Goal: Information Seeking & Learning: Check status

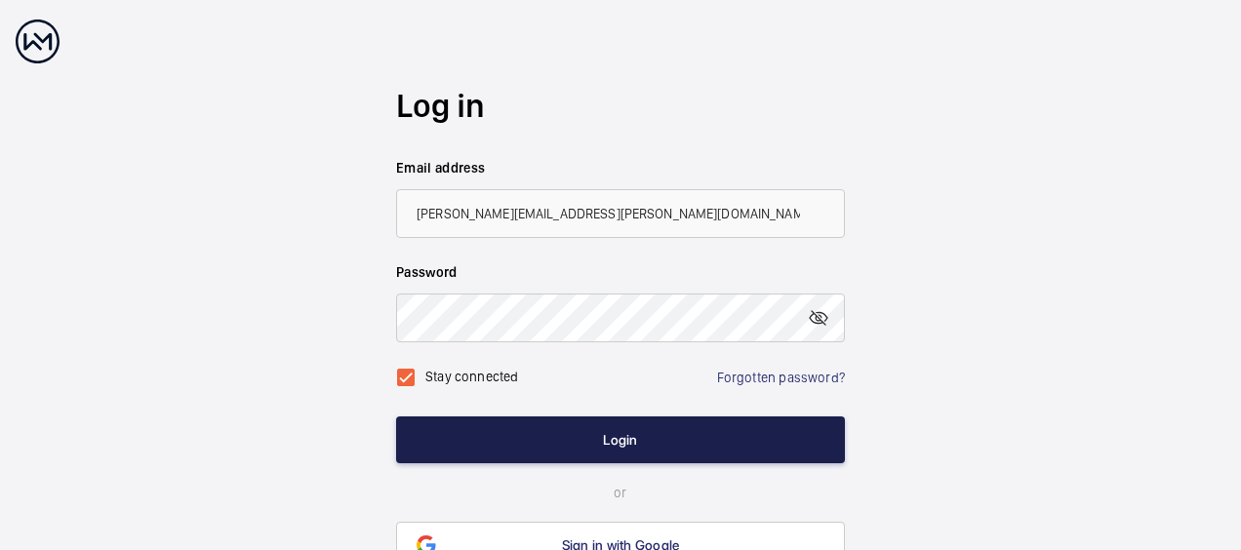
click at [493, 431] on button "Login" at bounding box center [620, 440] width 449 height 47
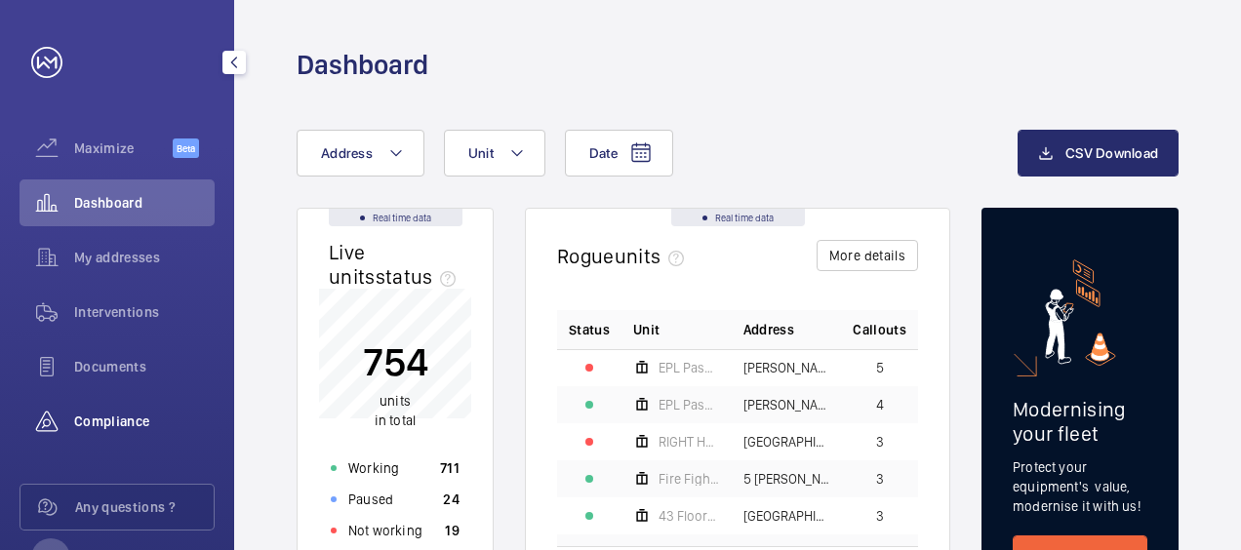
click at [80, 418] on span "Compliance" at bounding box center [144, 422] width 141 height 20
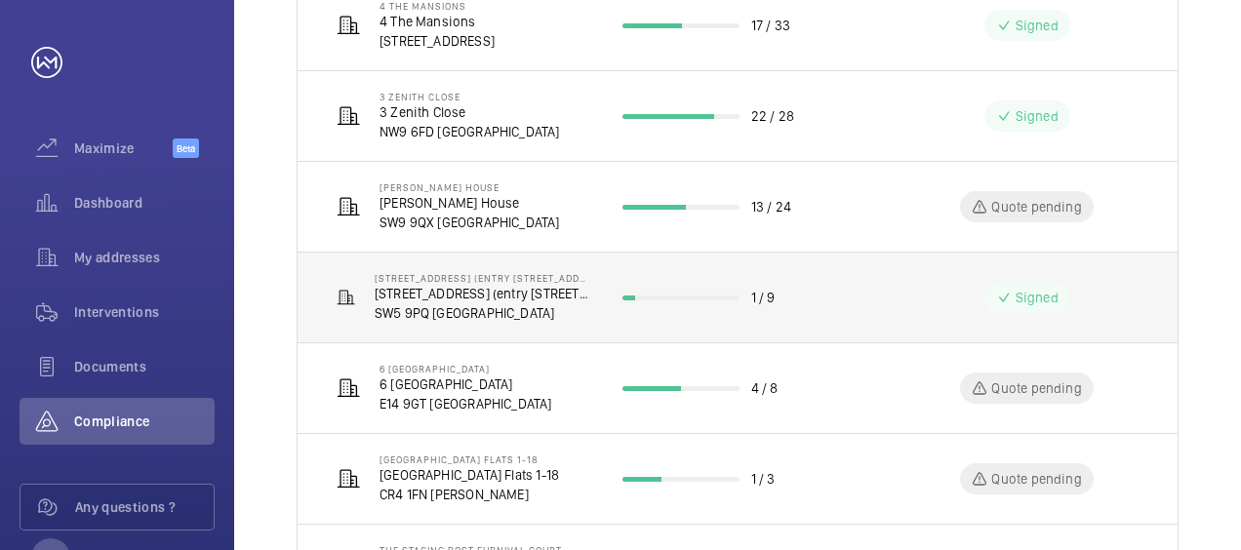
scroll to position [390, 0]
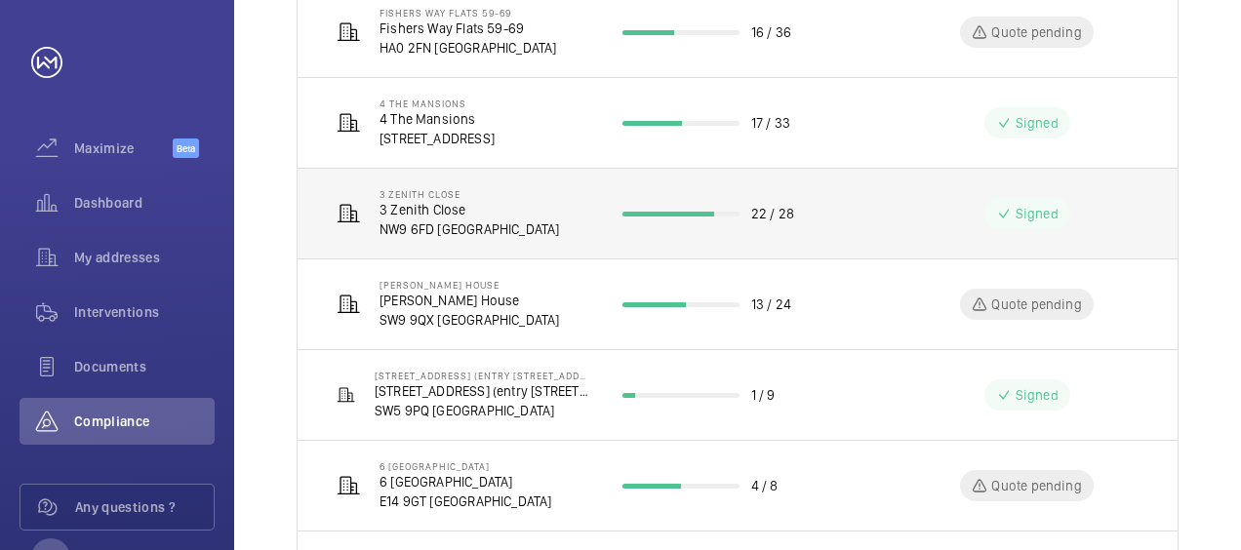
click at [436, 220] on p "NW9 6FD [GEOGRAPHIC_DATA]" at bounding box center [470, 230] width 181 height 20
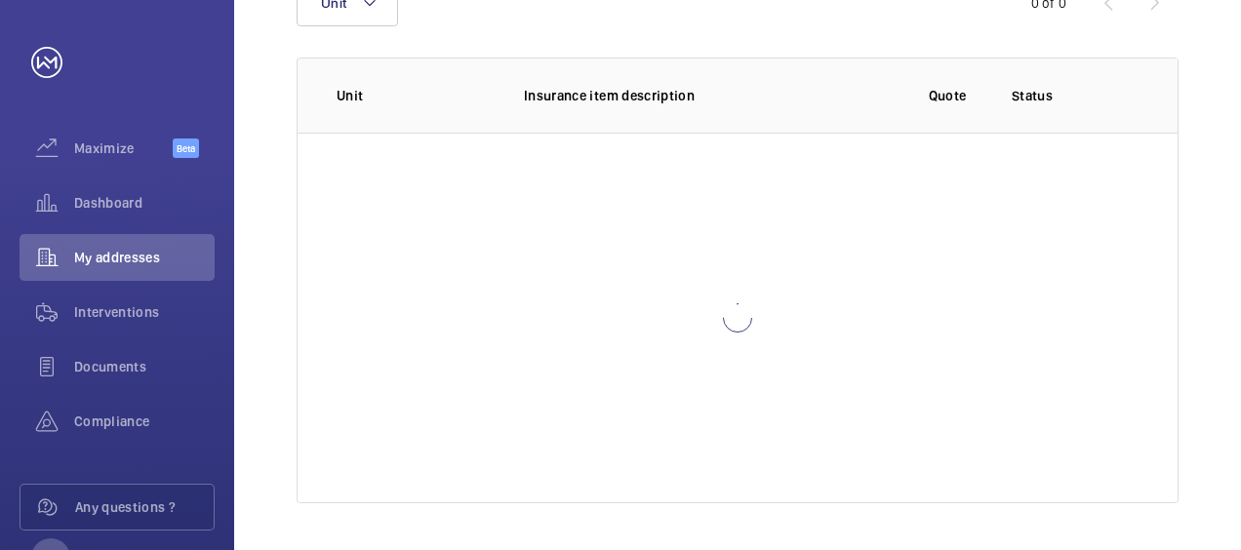
scroll to position [318, 0]
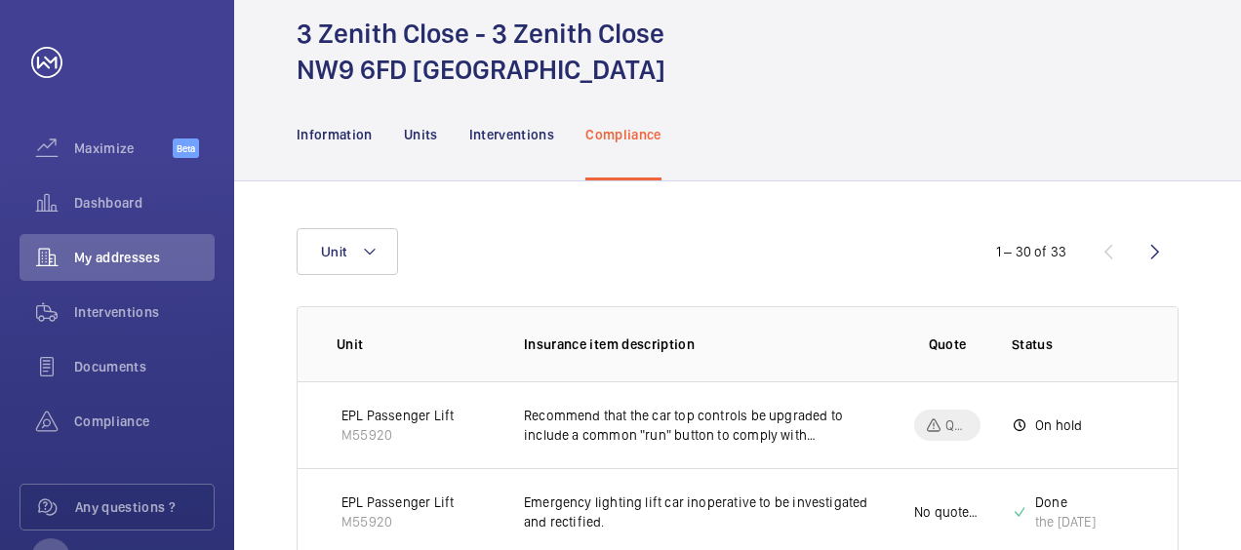
scroll to position [293, 0]
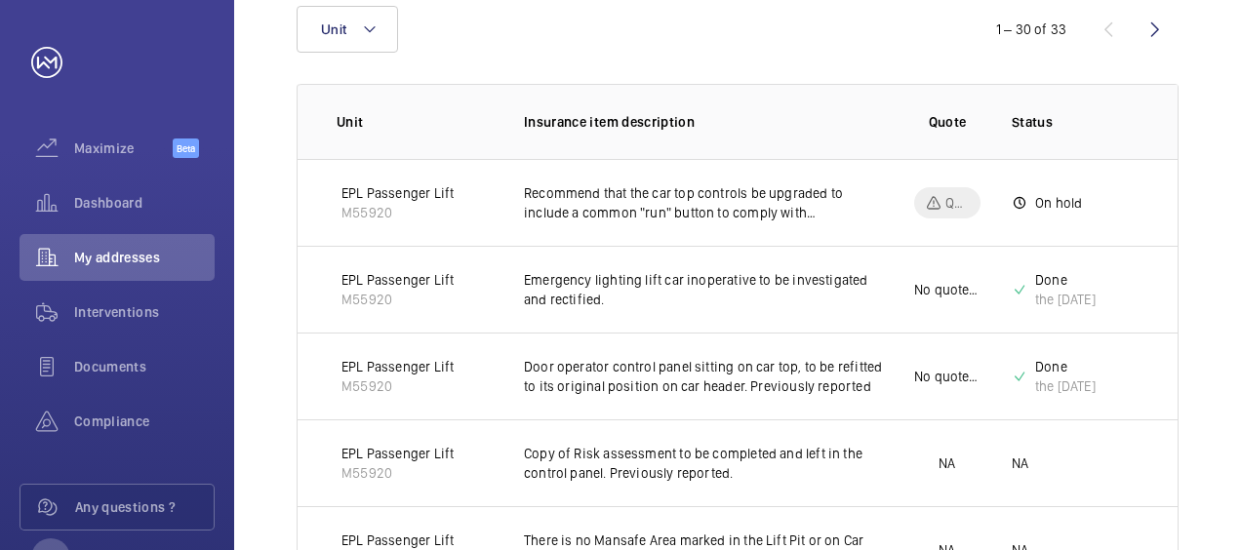
drag, startPoint x: 723, startPoint y: 367, endPoint x: 653, endPoint y: 304, distance: 94.0
click at [654, 306] on p "Emergency lighting lift car inoperative to be investigated and rectified." at bounding box center [703, 289] width 359 height 39
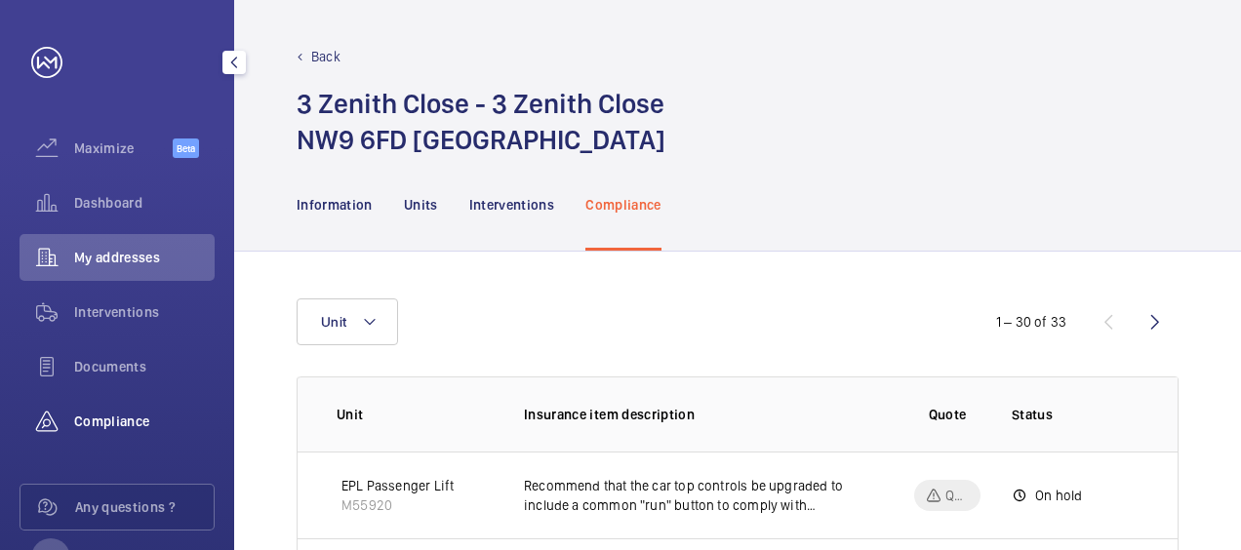
click at [94, 425] on span "Compliance" at bounding box center [144, 422] width 141 height 20
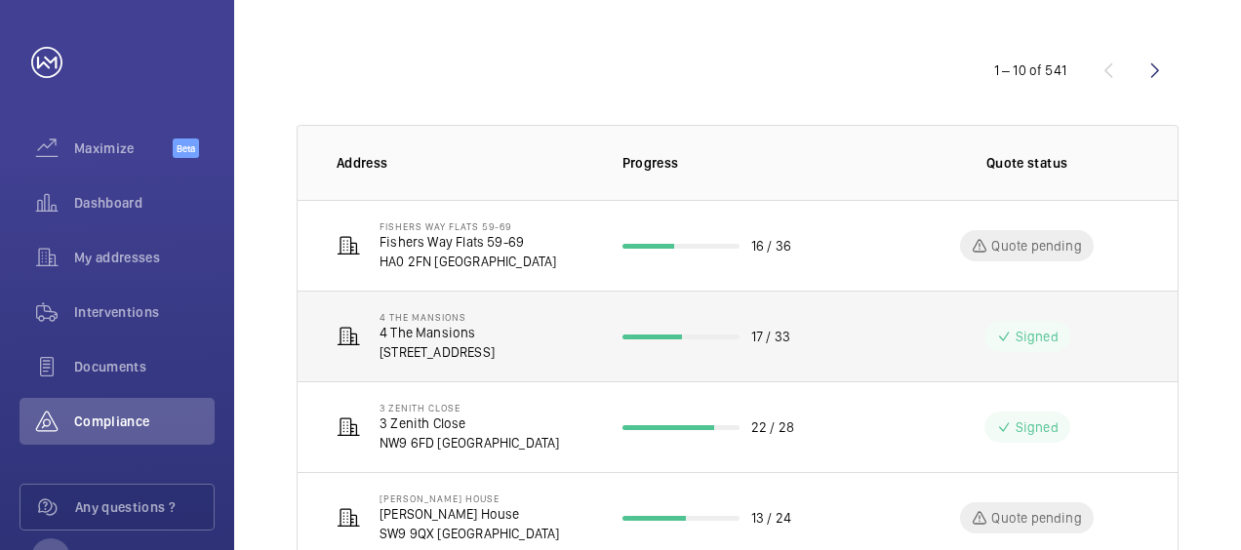
scroll to position [195, 0]
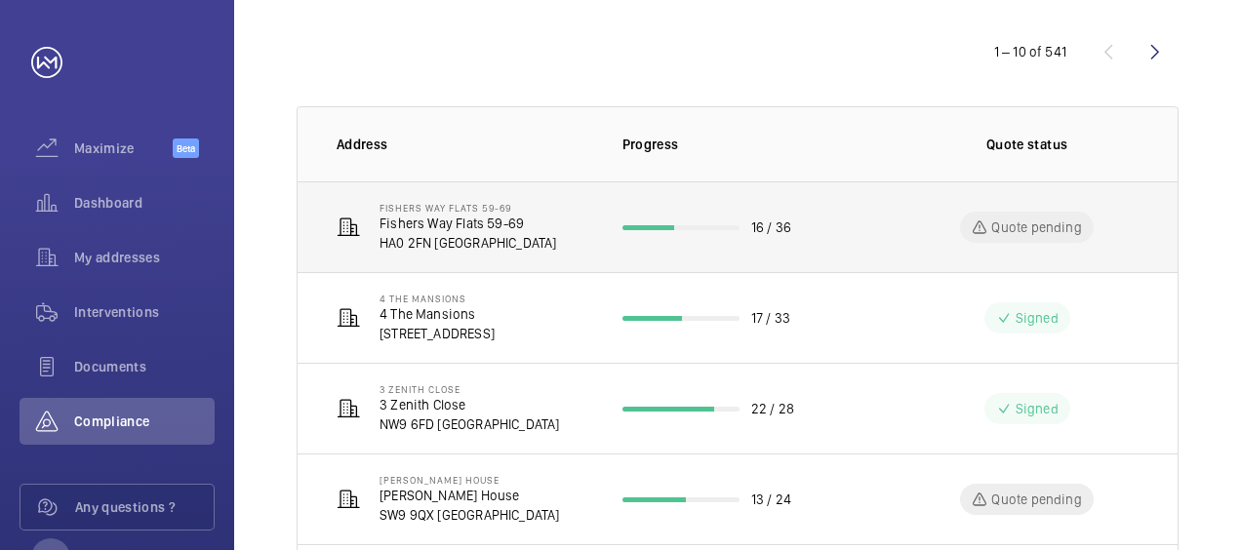
click at [971, 233] on div "Quote pending" at bounding box center [1026, 227] width 133 height 31
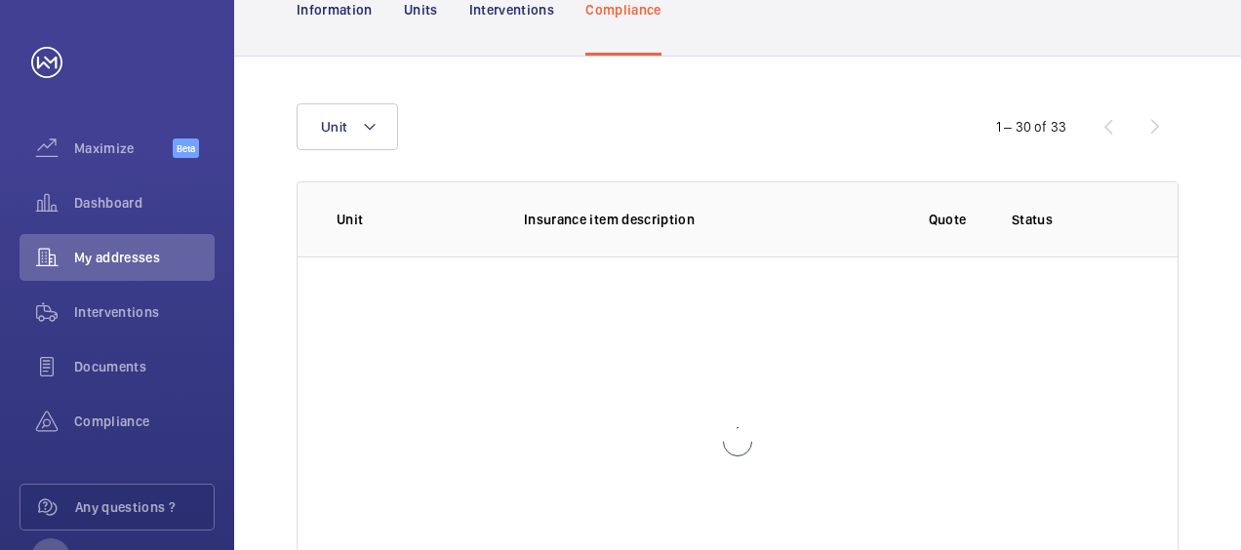
scroll to position [269, 0]
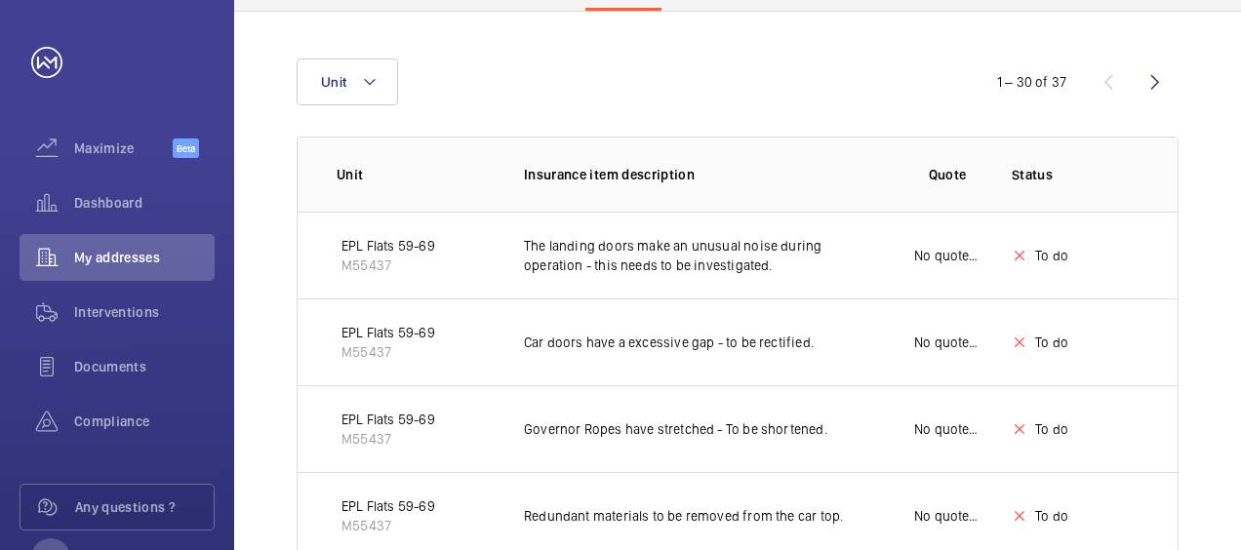
scroll to position [269, 0]
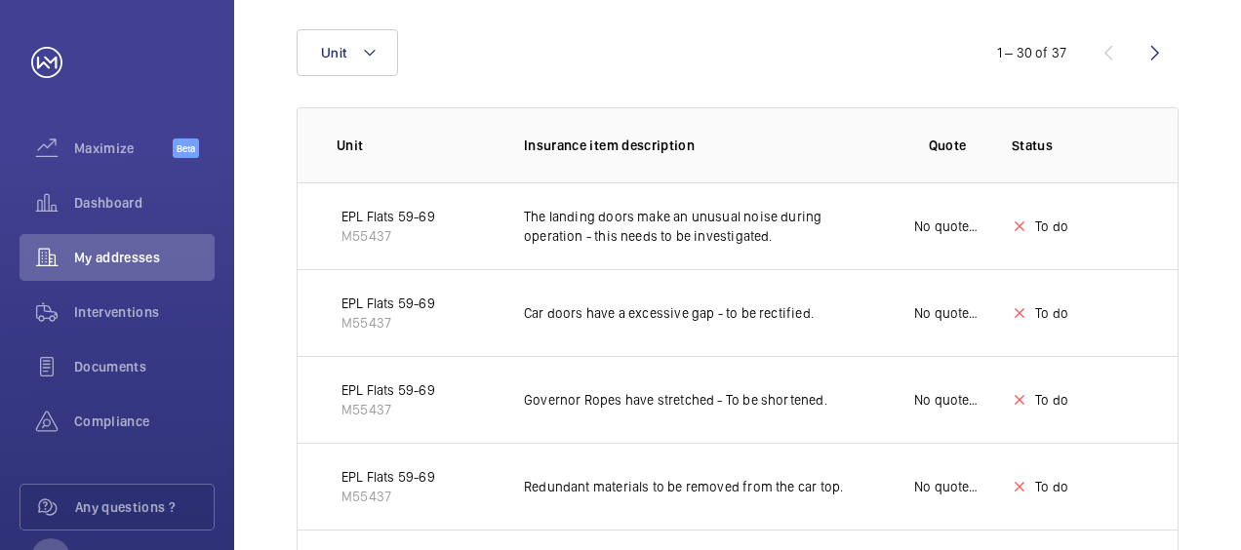
click at [715, 307] on p "Car doors have a excessive gap - to be rectified." at bounding box center [703, 313] width 359 height 20
click at [407, 306] on p "EPL Flats 59-69" at bounding box center [389, 304] width 94 height 20
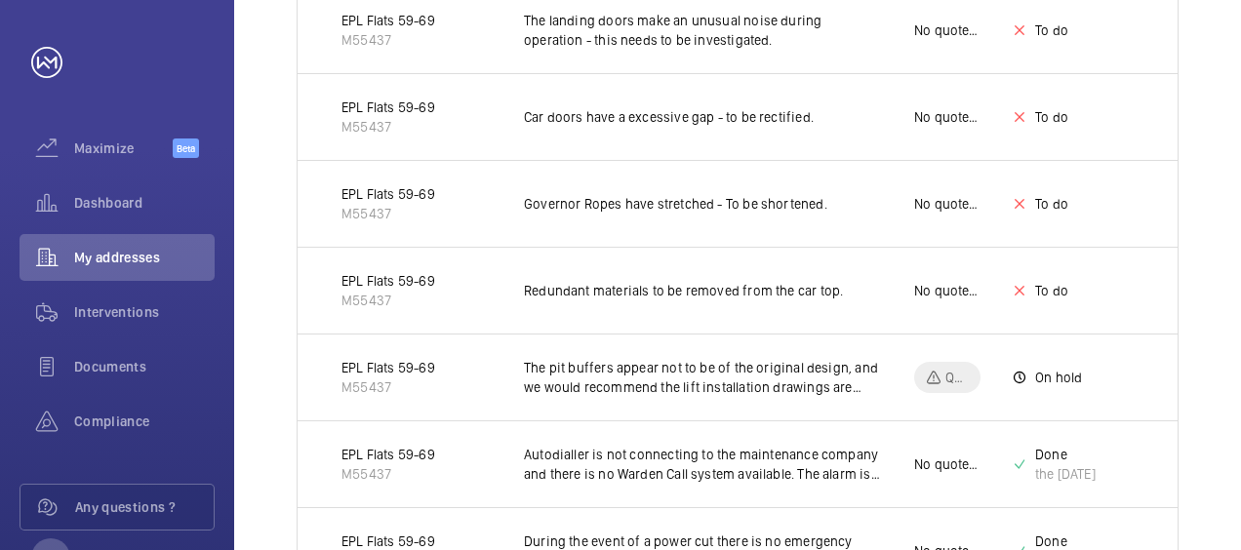
scroll to position [172, 0]
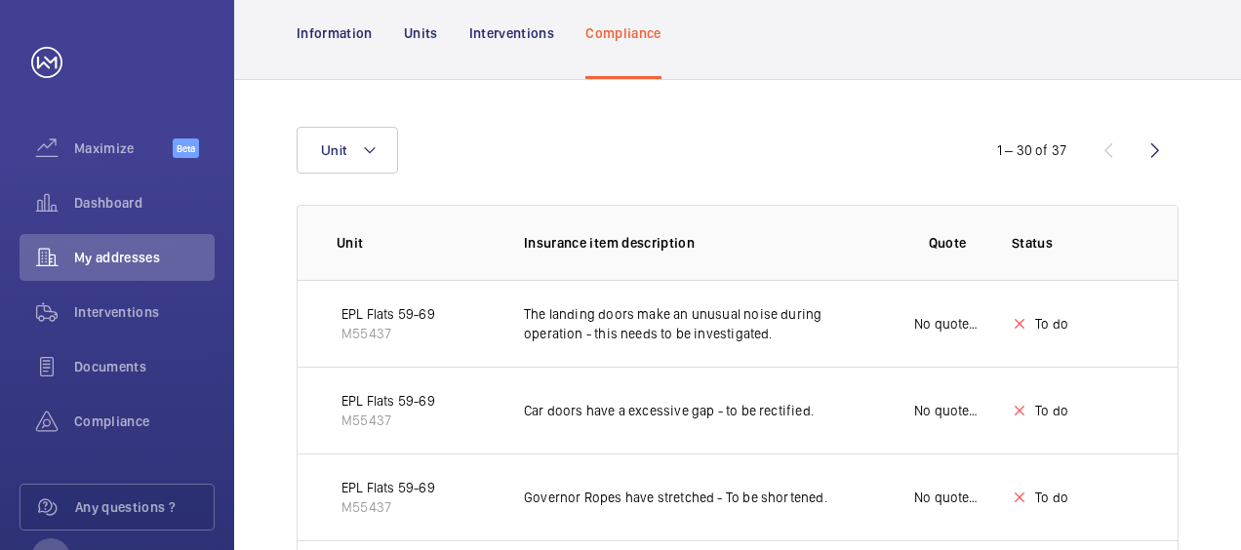
click at [1160, 152] on wm-front-icon-button at bounding box center [1155, 150] width 47 height 47
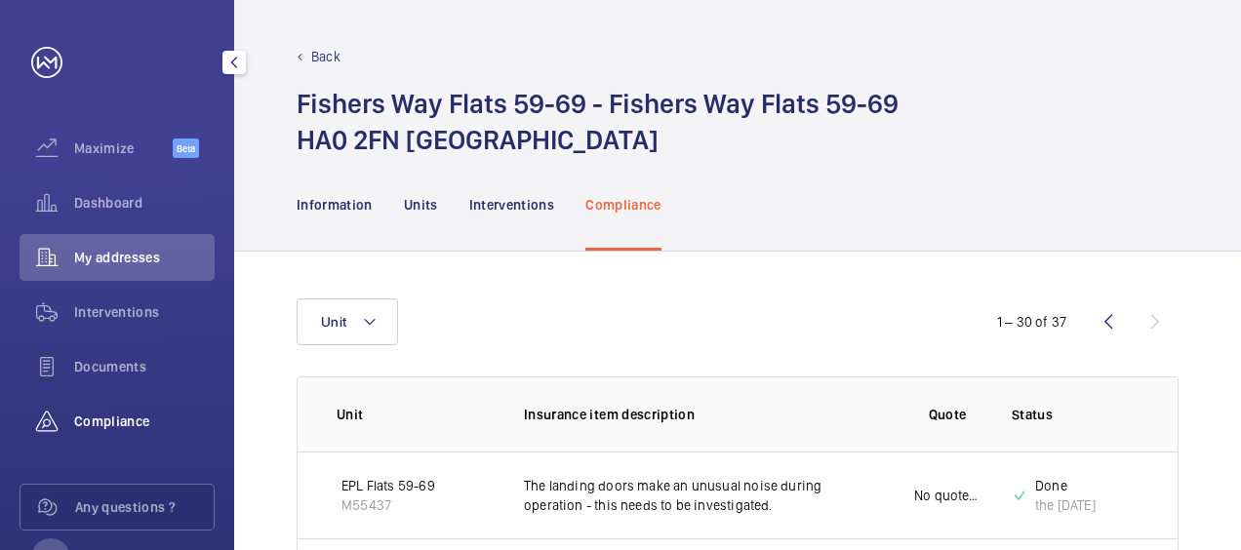
click at [126, 412] on span "Compliance" at bounding box center [144, 422] width 141 height 20
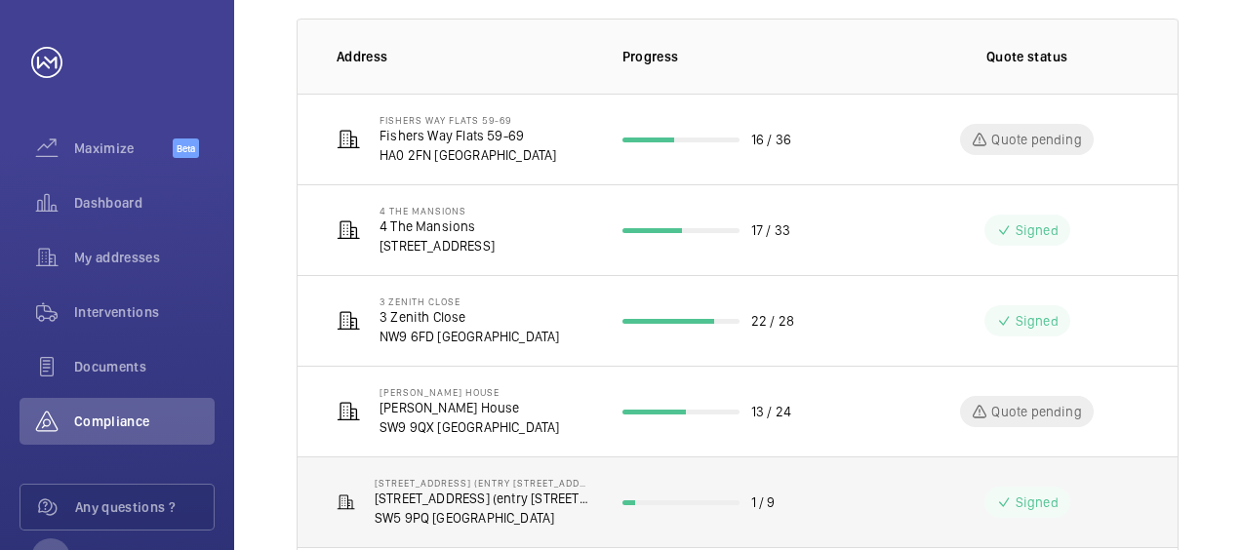
scroll to position [390, 0]
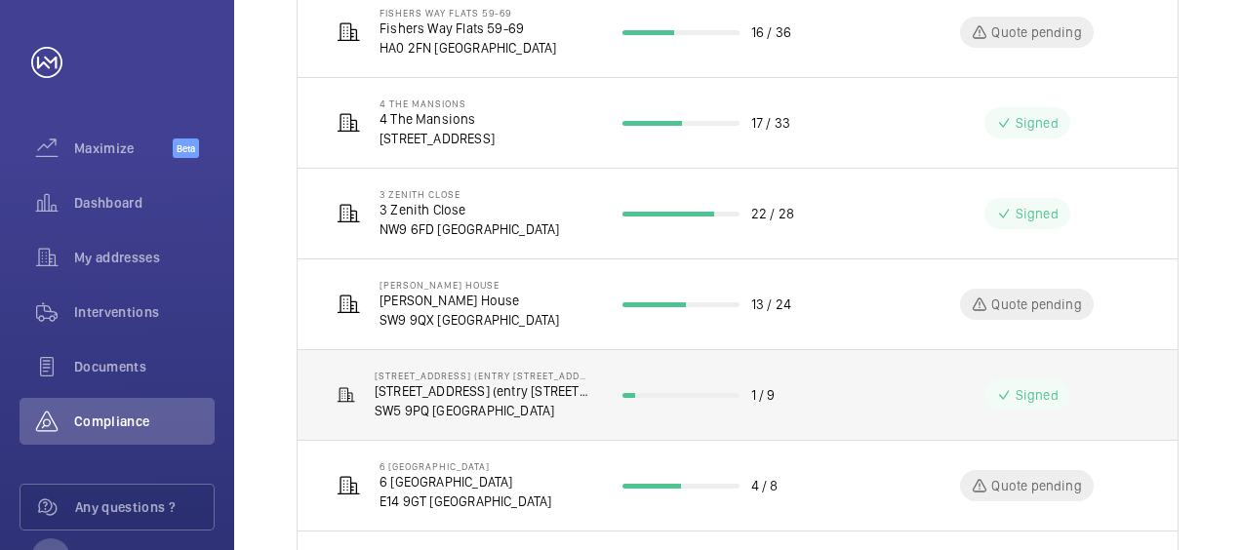
click at [522, 386] on p "[STREET_ADDRESS] (entry [STREET_ADDRESS])" at bounding box center [483, 392] width 217 height 20
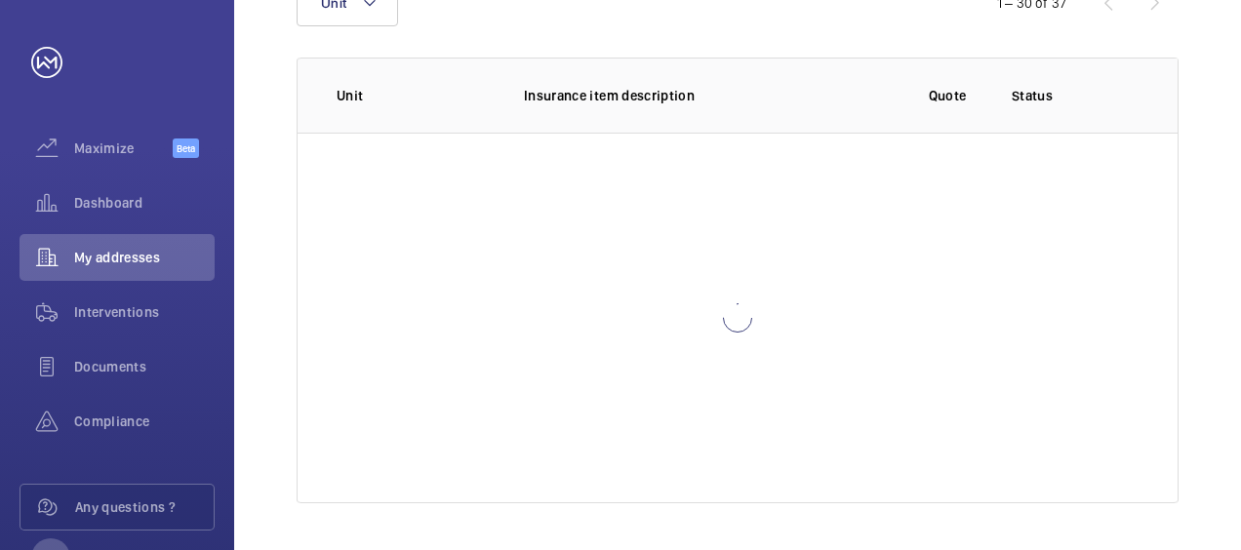
scroll to position [318, 0]
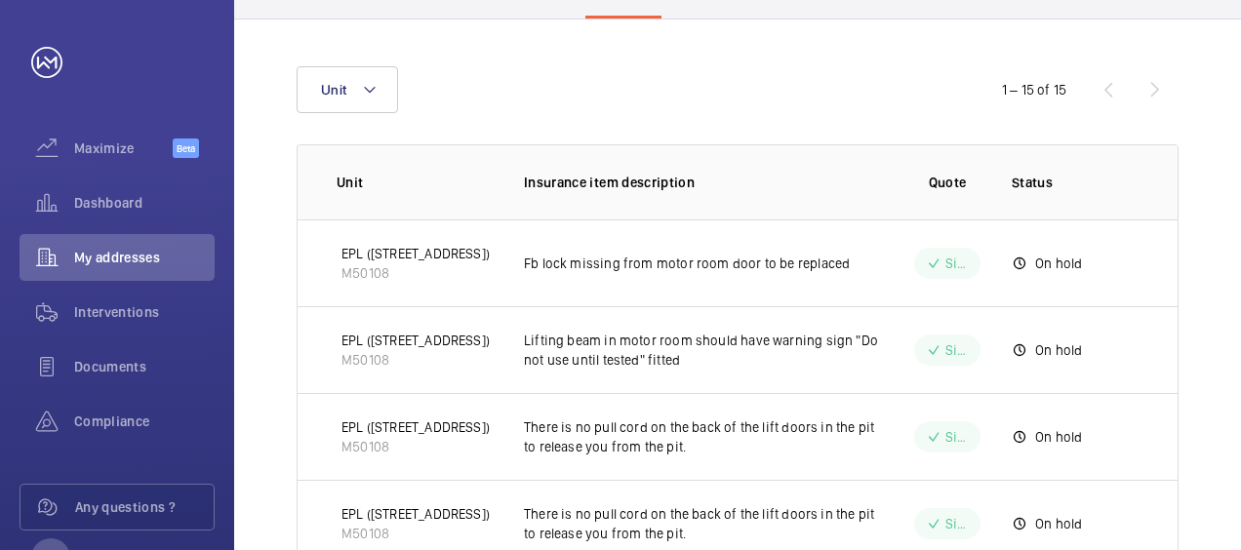
scroll to position [74, 0]
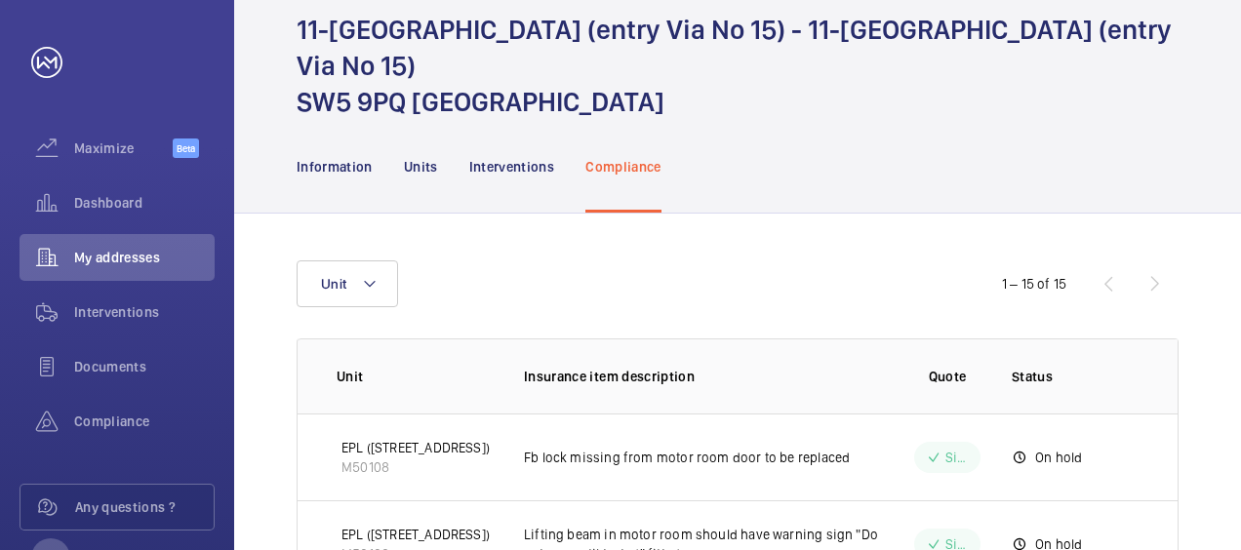
click at [940, 446] on mat-icon at bounding box center [934, 457] width 16 height 23
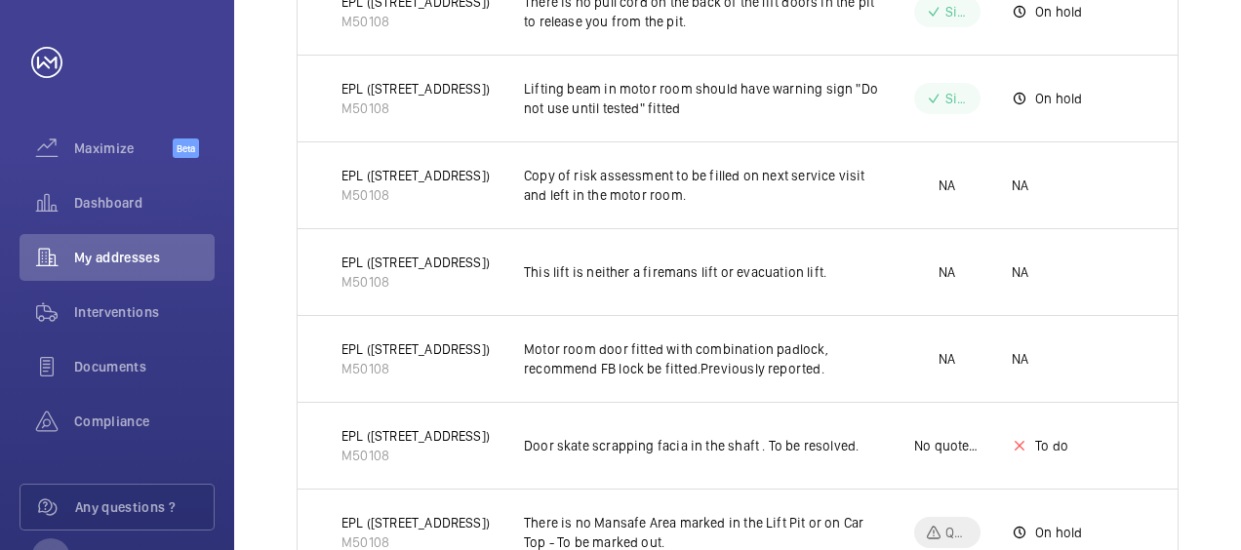
scroll to position [878, 0]
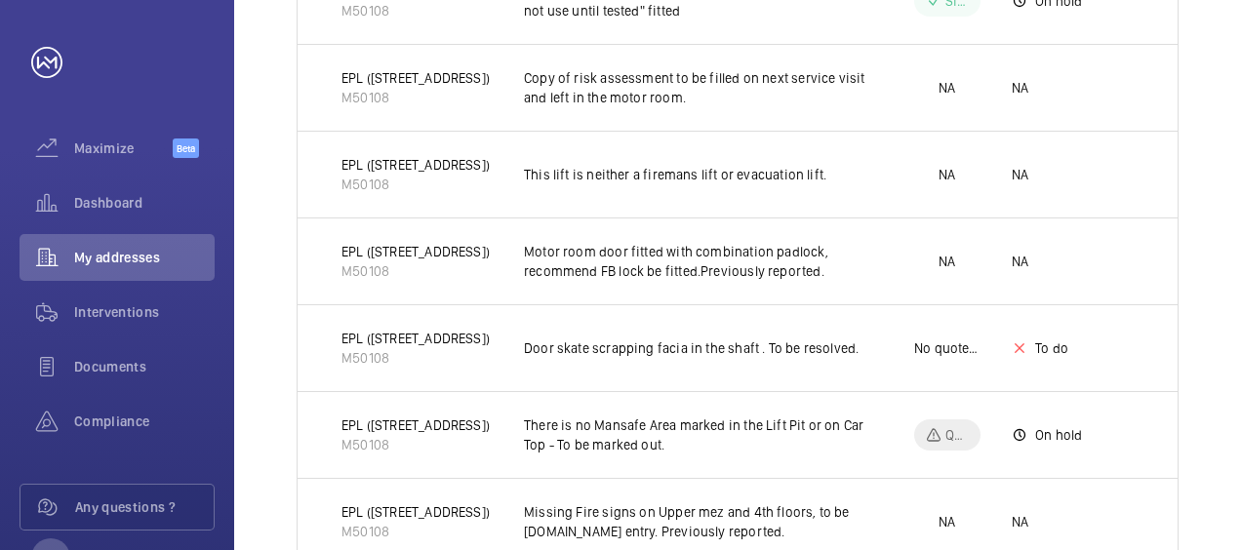
click at [943, 420] on div "Quote pending" at bounding box center [947, 435] width 66 height 31
click at [720, 416] on p "There is no Mansafe Area marked in the Lift Pit or on Car Top - To be marked ou…" at bounding box center [703, 435] width 359 height 39
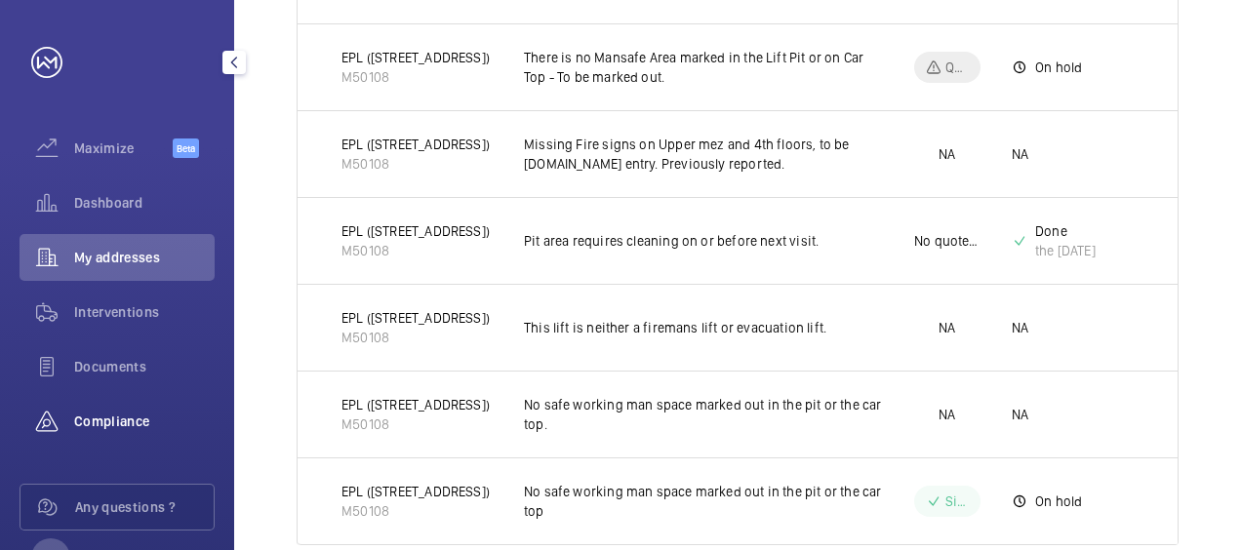
click at [71, 407] on wm-front-icon-button at bounding box center [47, 421] width 55 height 47
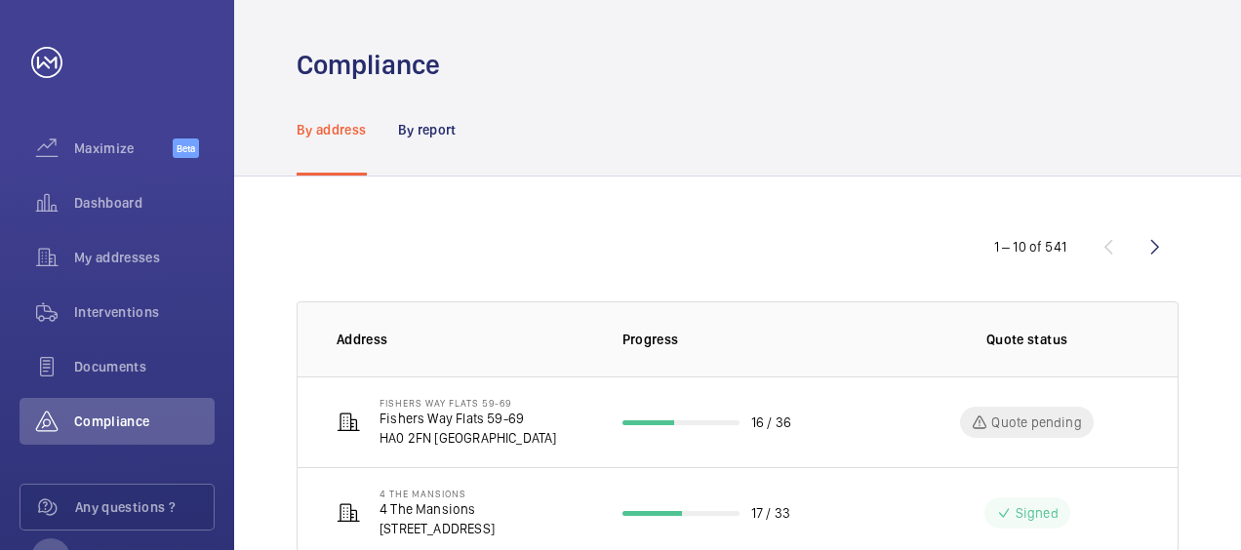
click at [1151, 247] on wm-front-icon-button at bounding box center [1155, 246] width 47 height 47
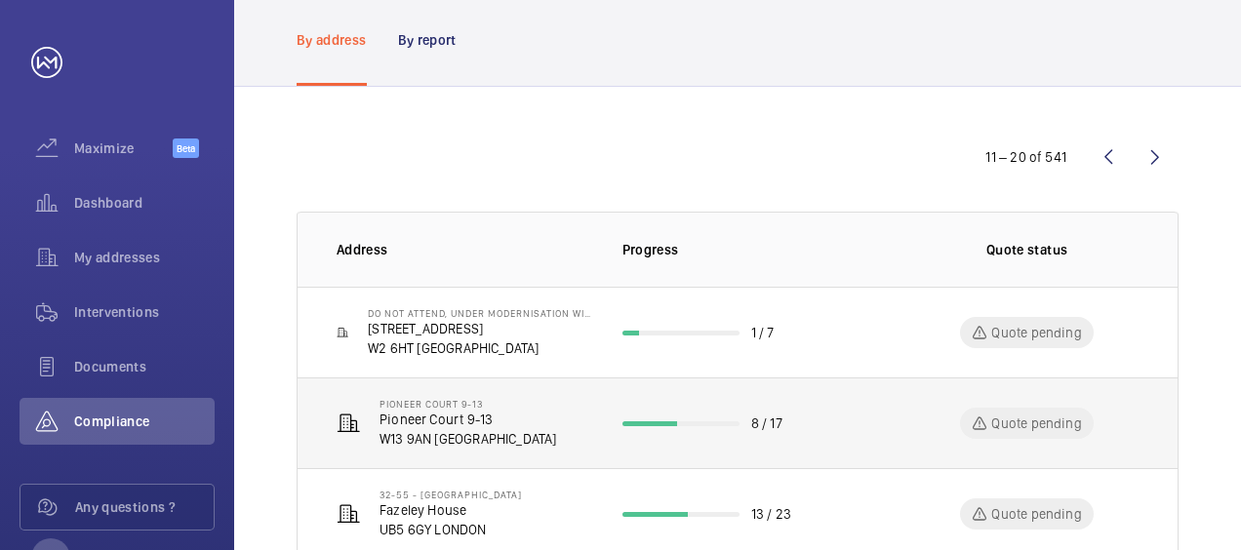
scroll to position [195, 0]
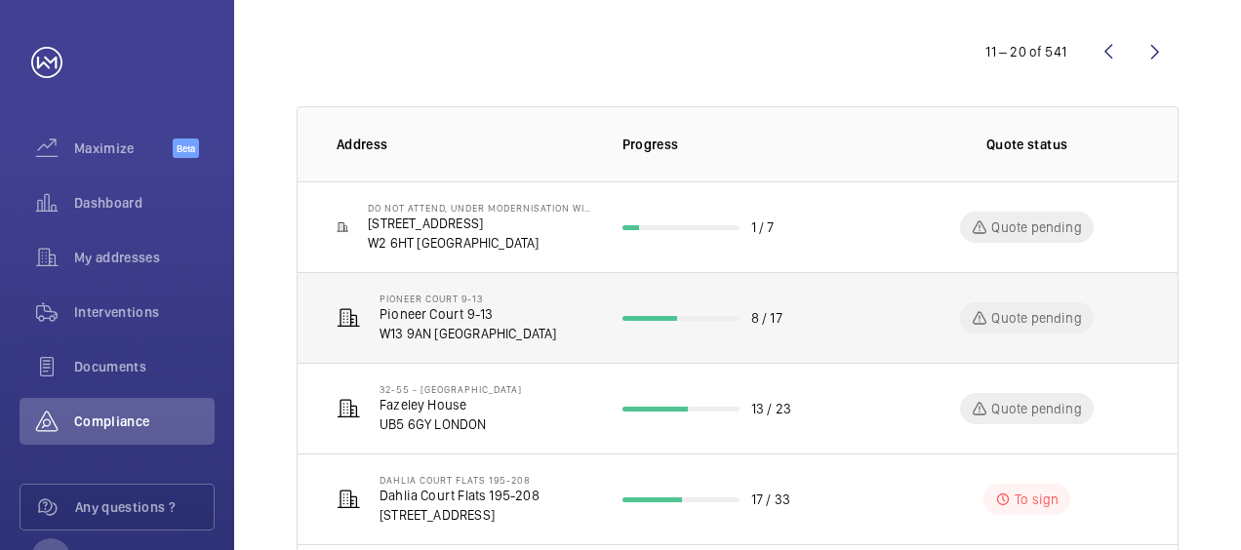
click at [437, 324] on p "W13 9AN [GEOGRAPHIC_DATA]" at bounding box center [469, 334] width 178 height 20
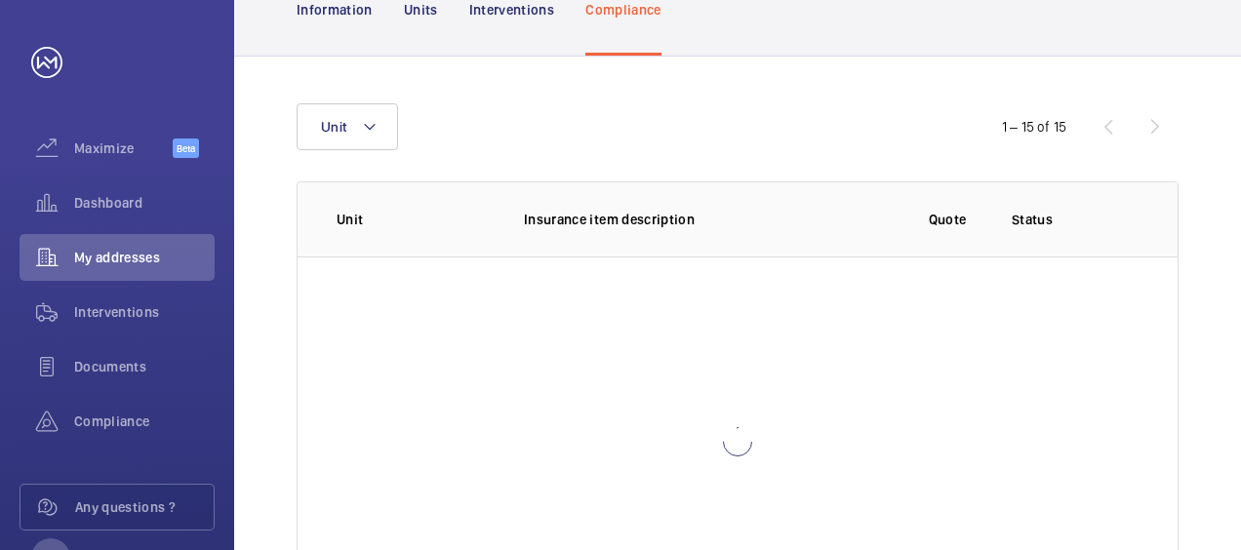
scroll to position [269, 0]
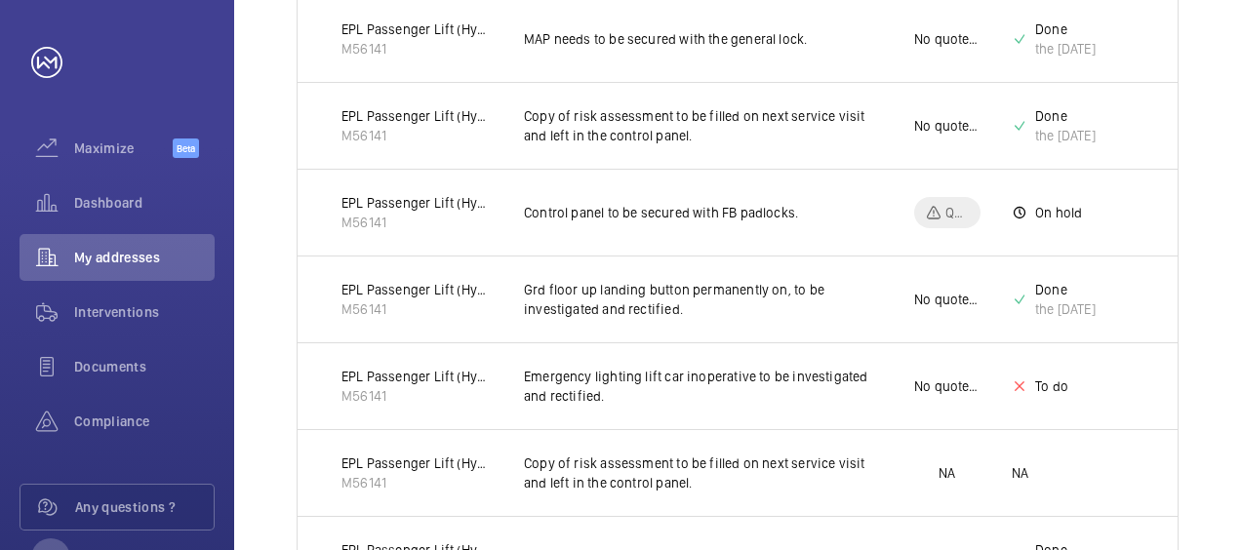
scroll to position [660, 0]
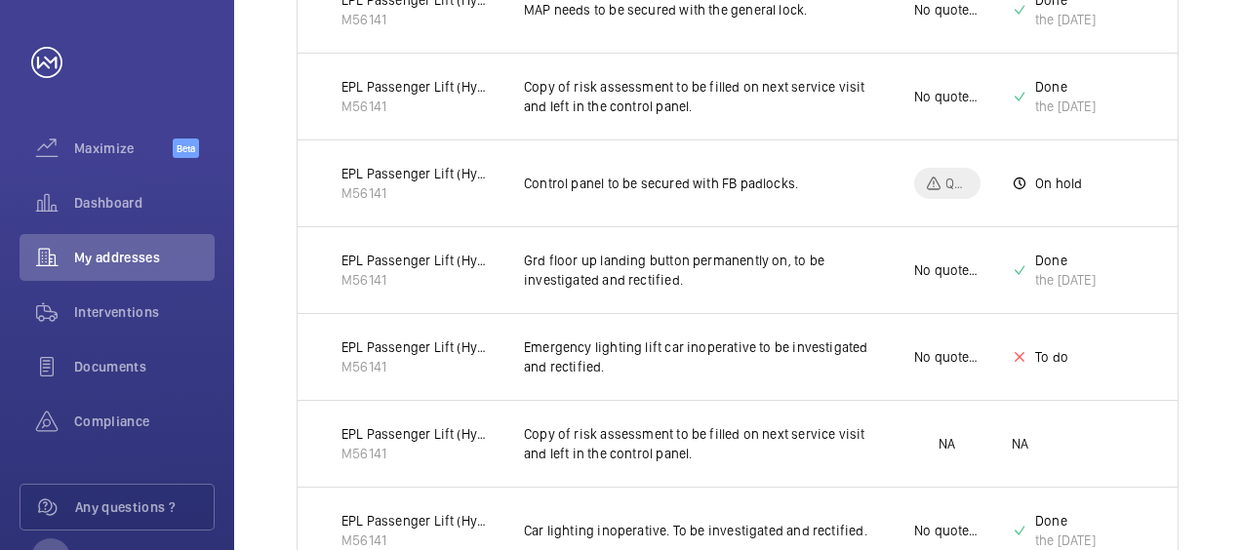
click at [445, 358] on p "M56141" at bounding box center [417, 367] width 151 height 20
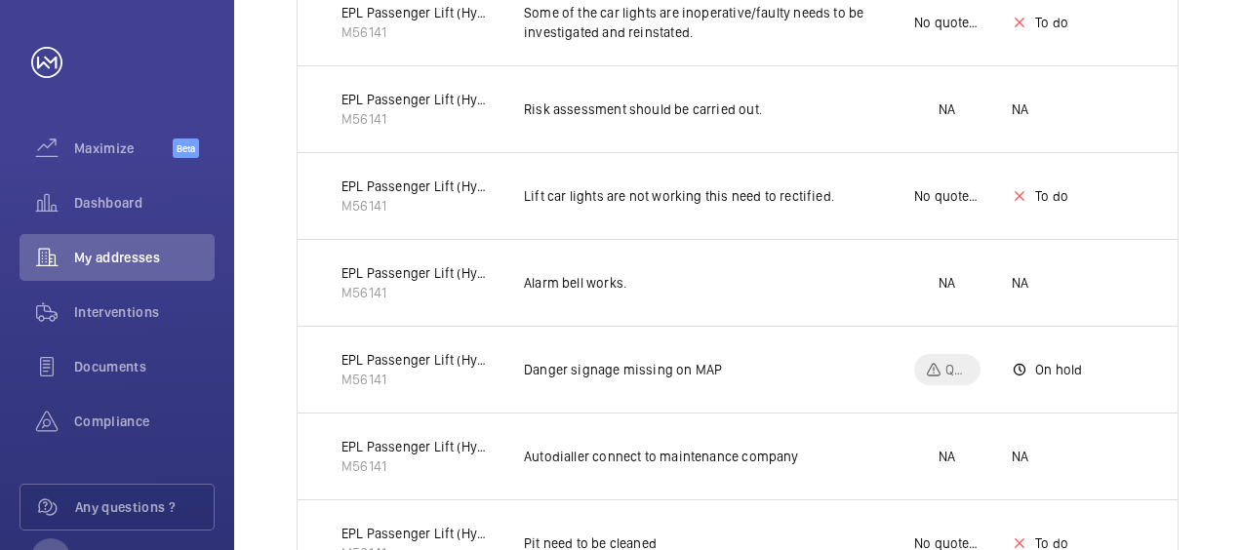
scroll to position [1635, 0]
